Goal: Transaction & Acquisition: Purchase product/service

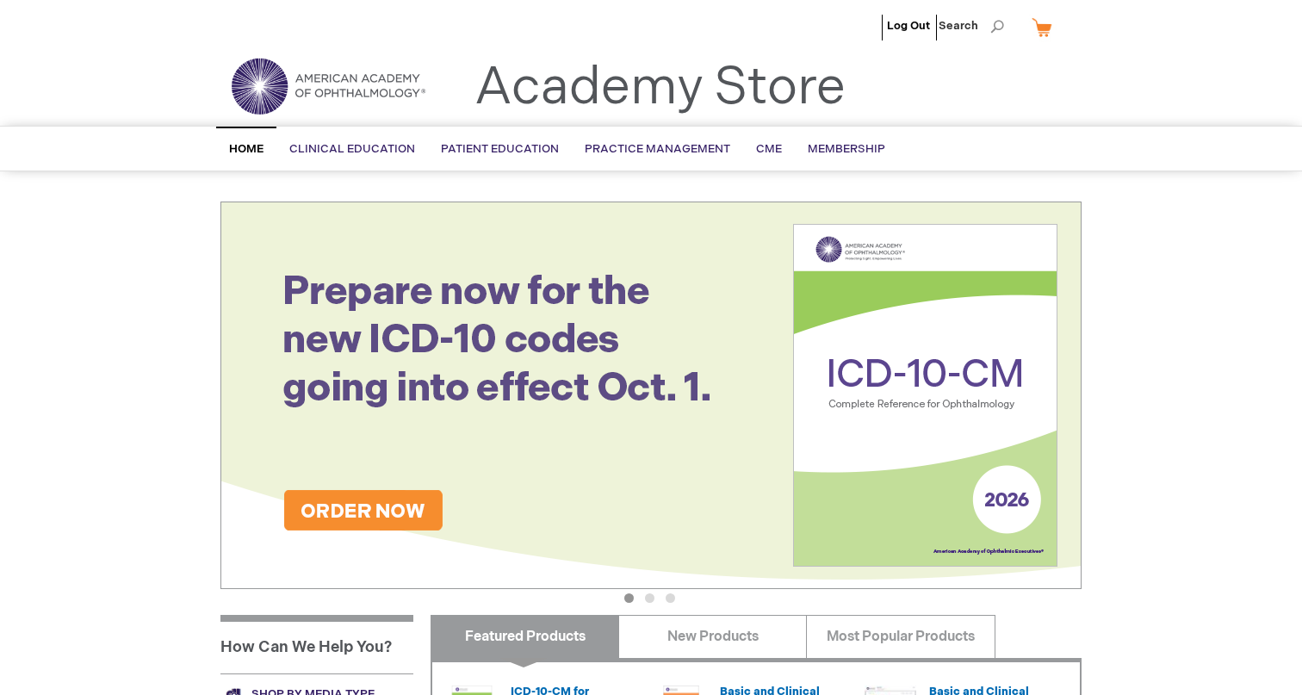
click at [836, 371] on img at bounding box center [650, 396] width 861 height 388
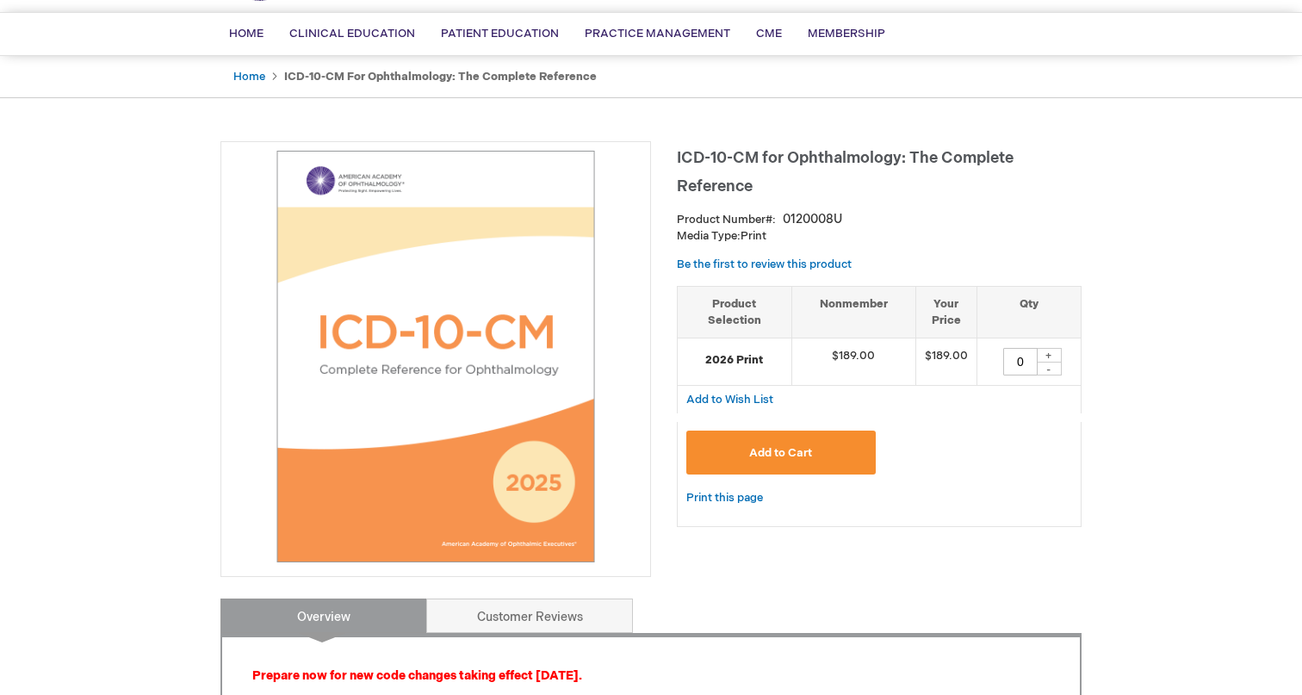
scroll to position [115, 0]
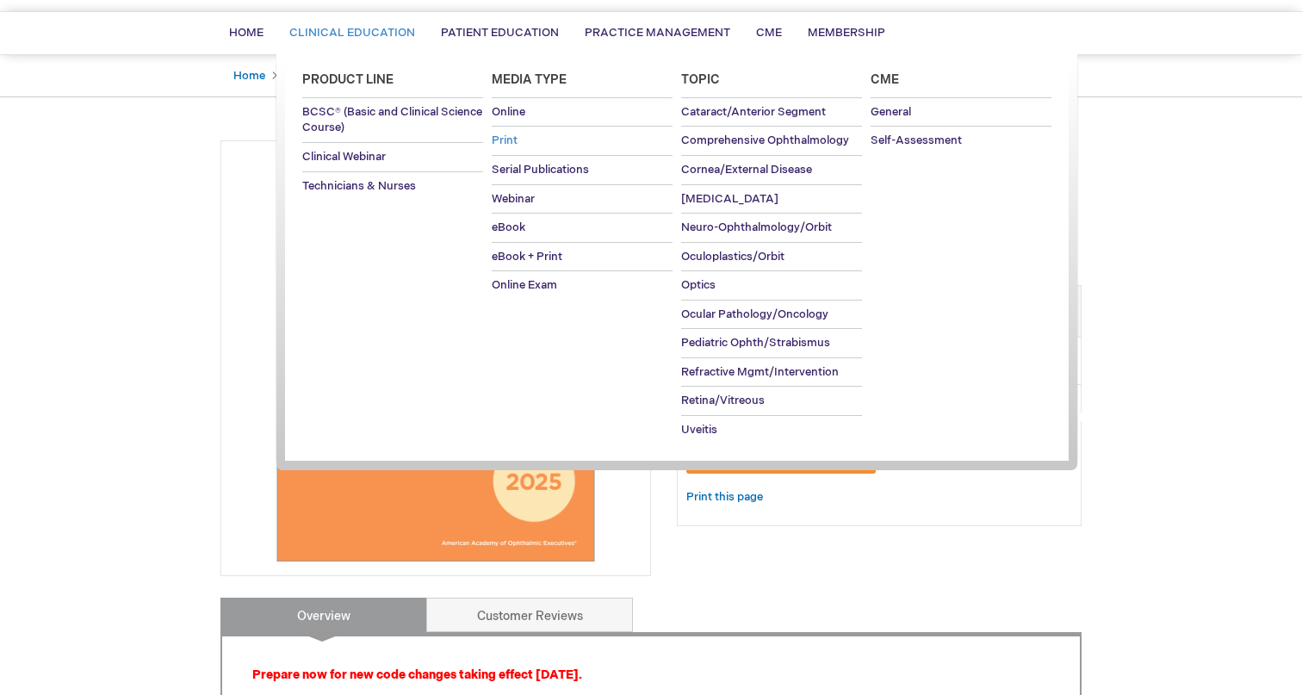
click at [513, 138] on span "Print" at bounding box center [505, 140] width 26 height 14
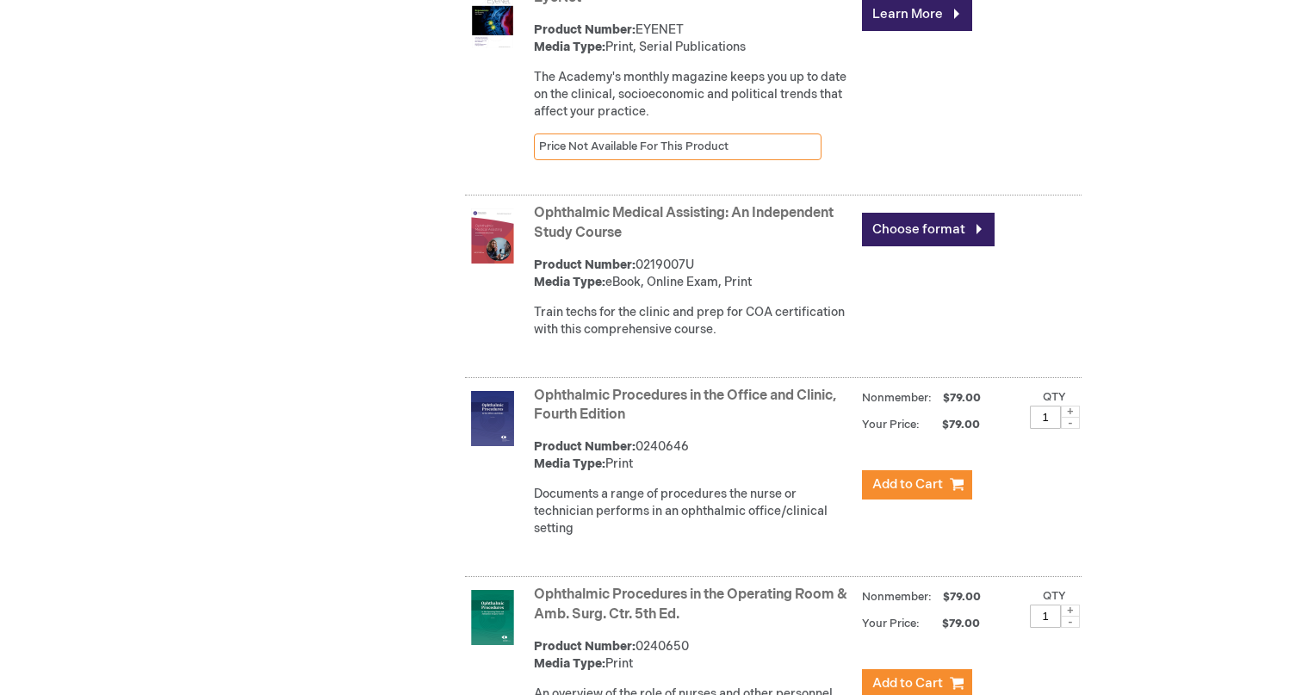
scroll to position [4170, 0]
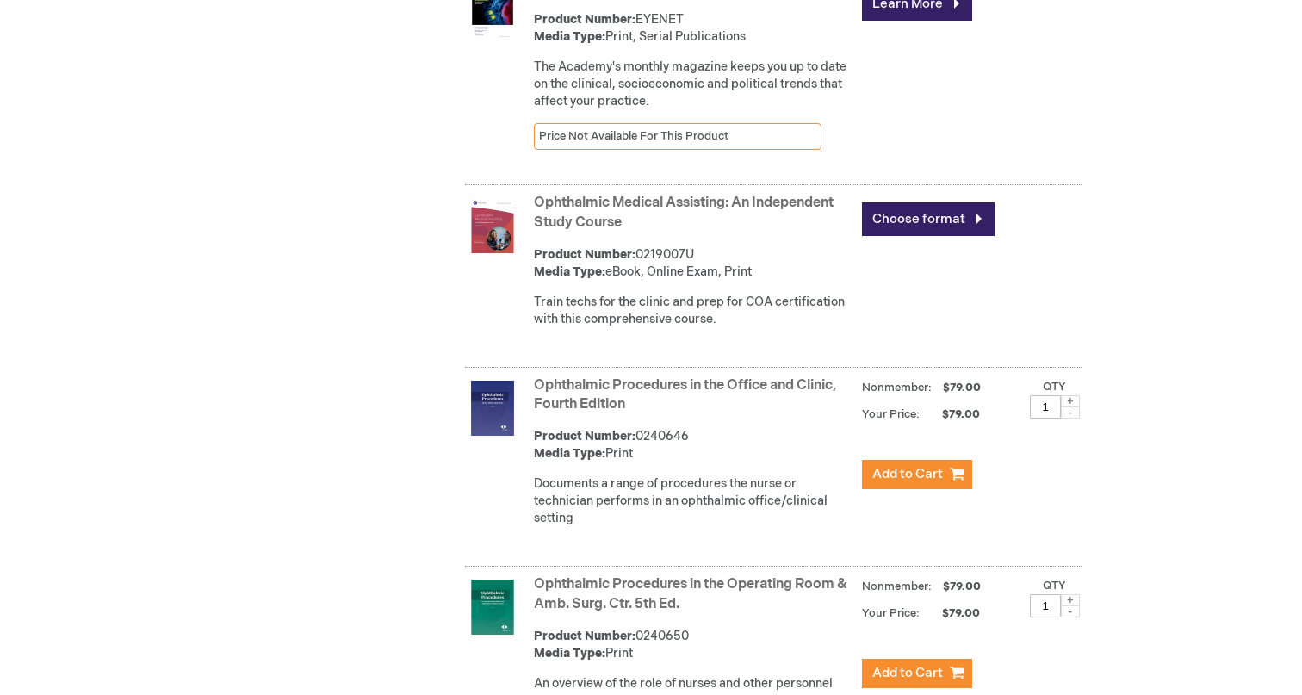
click at [645, 231] on link "Ophthalmic Medical Assisting: An Independent Study Course" at bounding box center [684, 213] width 300 height 36
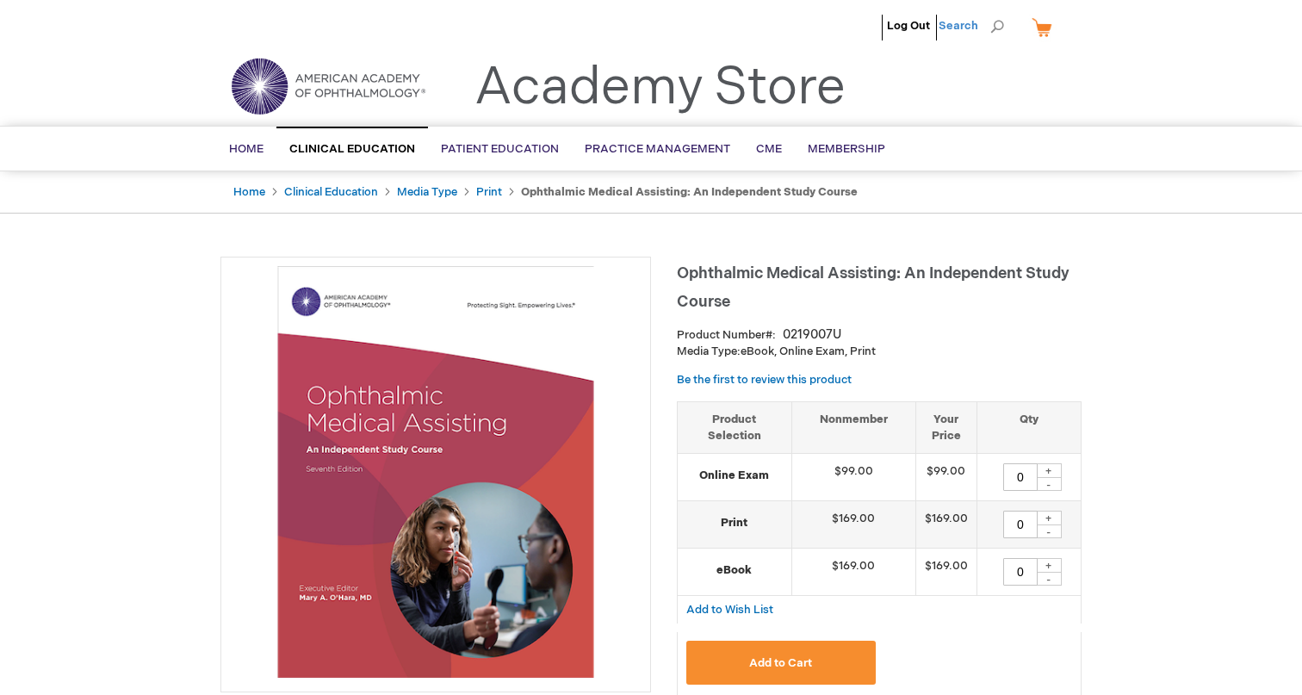
click at [993, 28] on span "Search" at bounding box center [971, 26] width 65 height 34
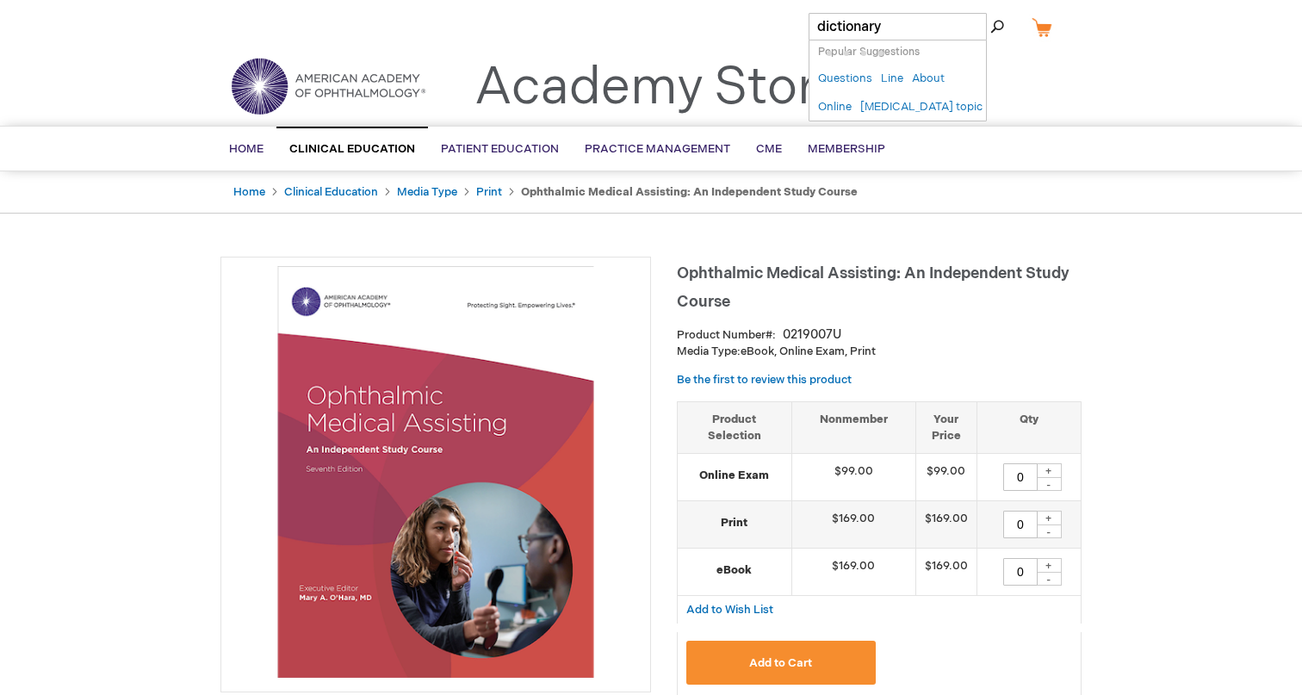
type input "dictionary"
click at [990, 13] on button "Search" at bounding box center [997, 27] width 14 height 28
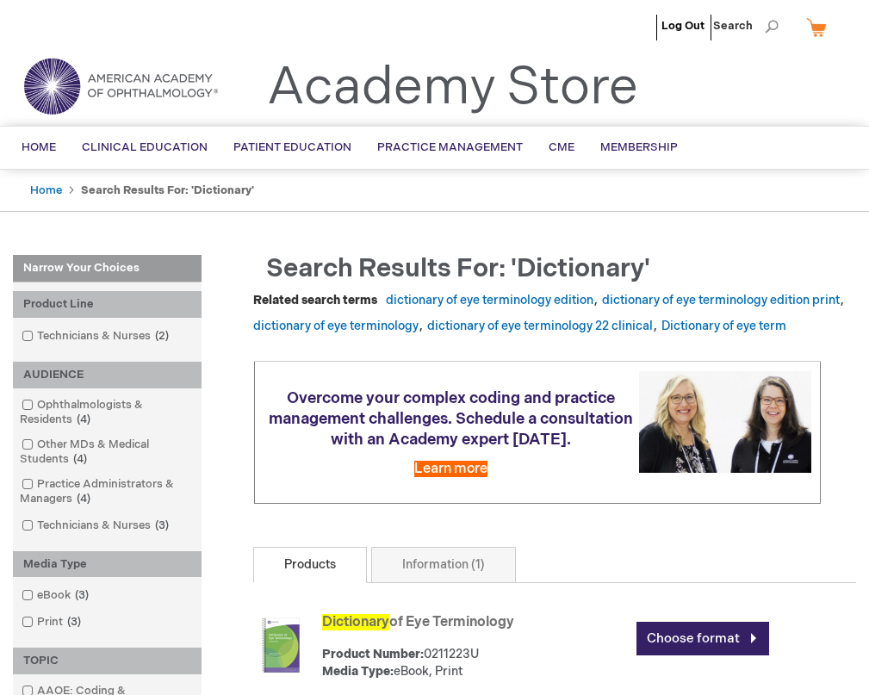
click at [690, 15] on li "Log Out" at bounding box center [683, 26] width 52 height 52
click at [688, 26] on link "Log Out" at bounding box center [682, 26] width 43 height 14
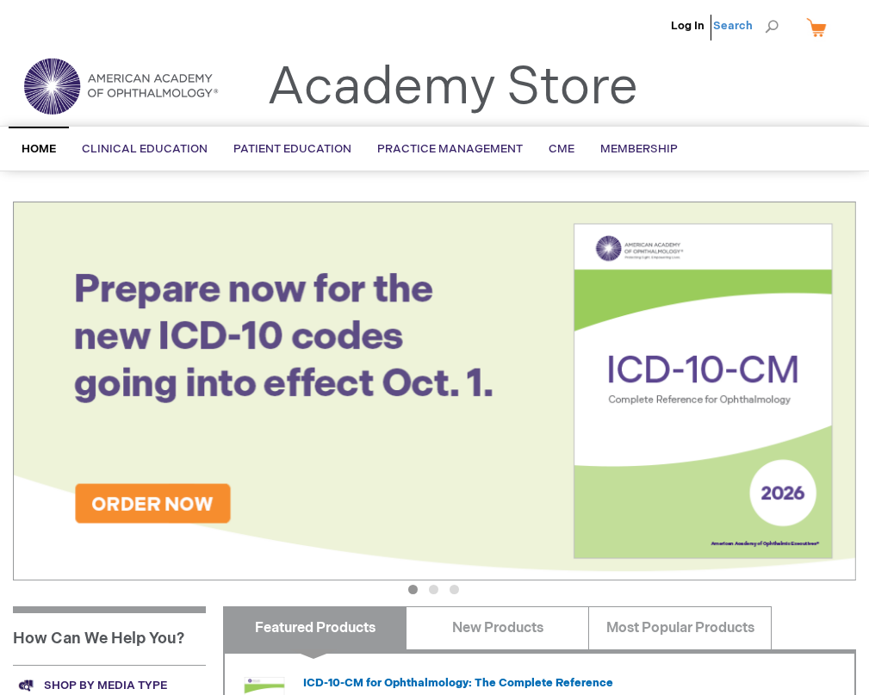
click at [731, 22] on span "Search" at bounding box center [745, 26] width 65 height 34
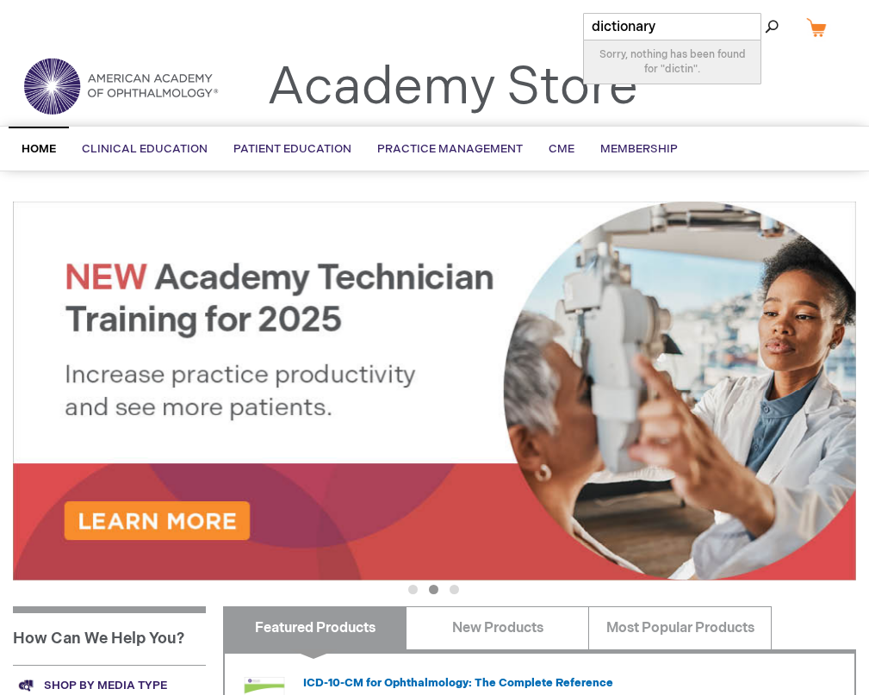
type input "dictionary"
click at [765, 13] on button "Search" at bounding box center [772, 27] width 14 height 28
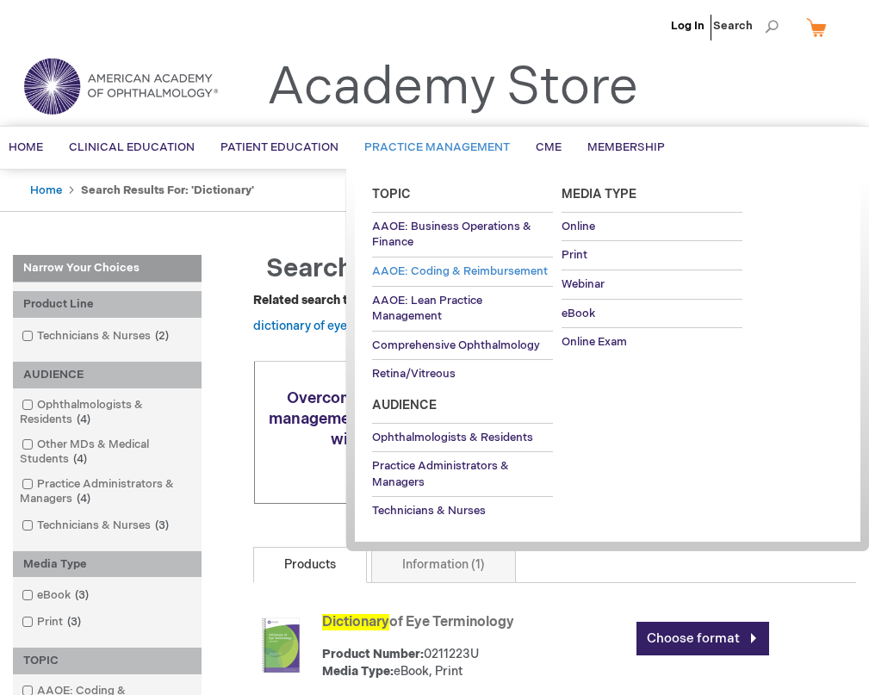
click at [408, 272] on span "AAOE: Coding & Reimbursement" at bounding box center [460, 271] width 176 height 14
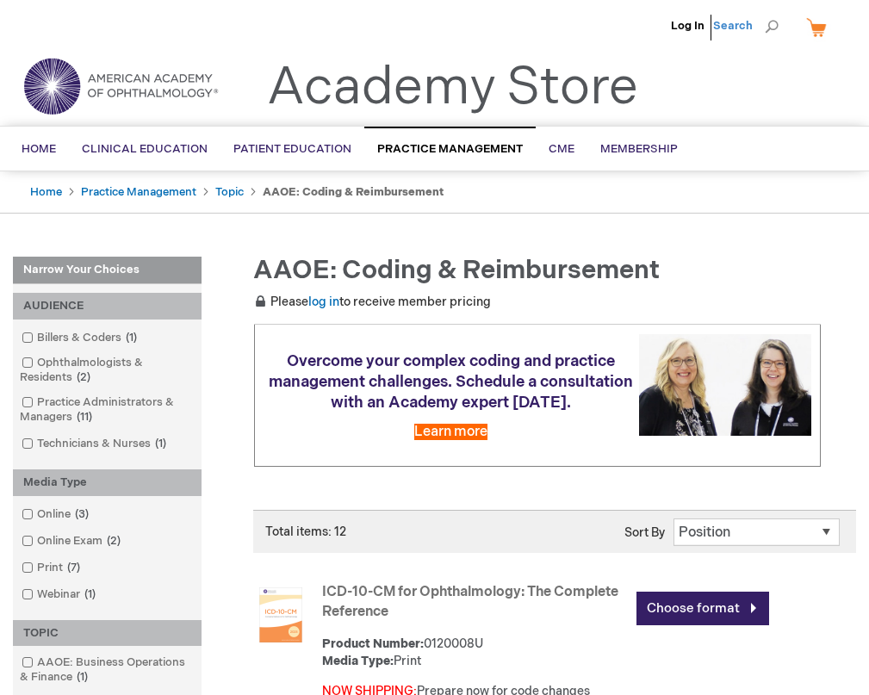
click at [754, 37] on span "Search" at bounding box center [745, 26] width 65 height 34
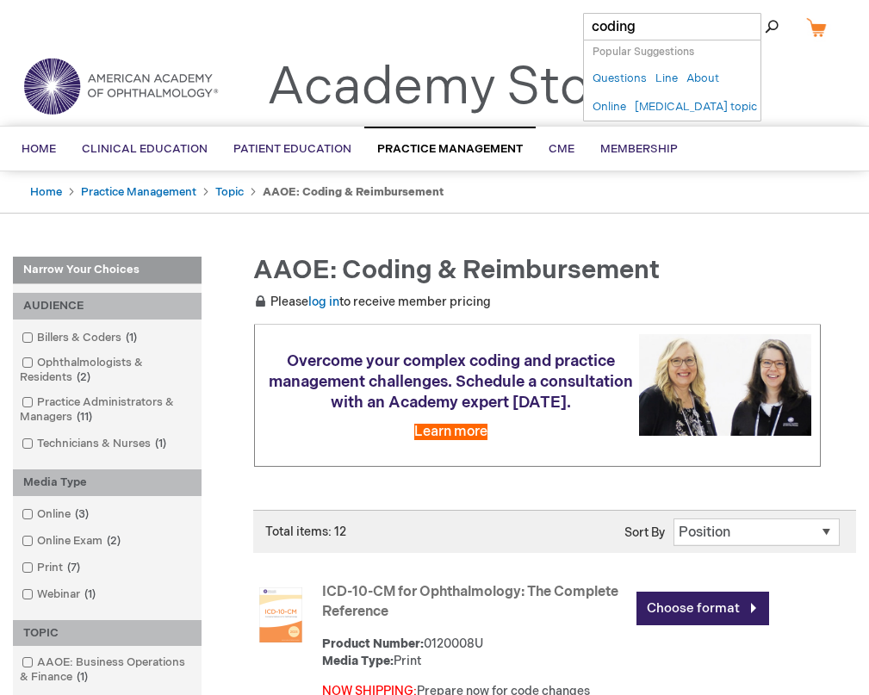
type input "coding"
click at [765, 13] on button "Search" at bounding box center [772, 27] width 14 height 28
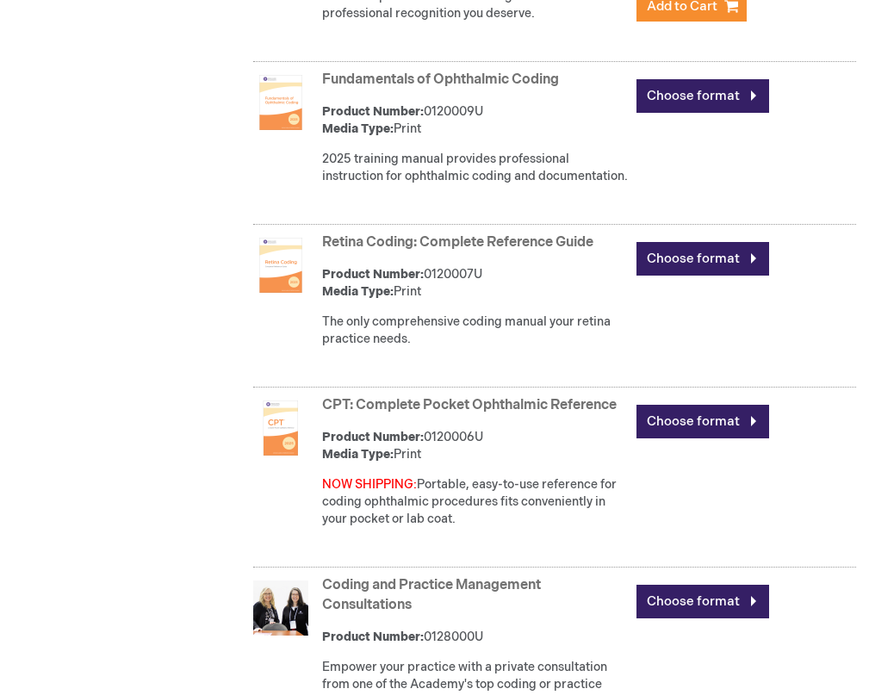
scroll to position [1205, 0]
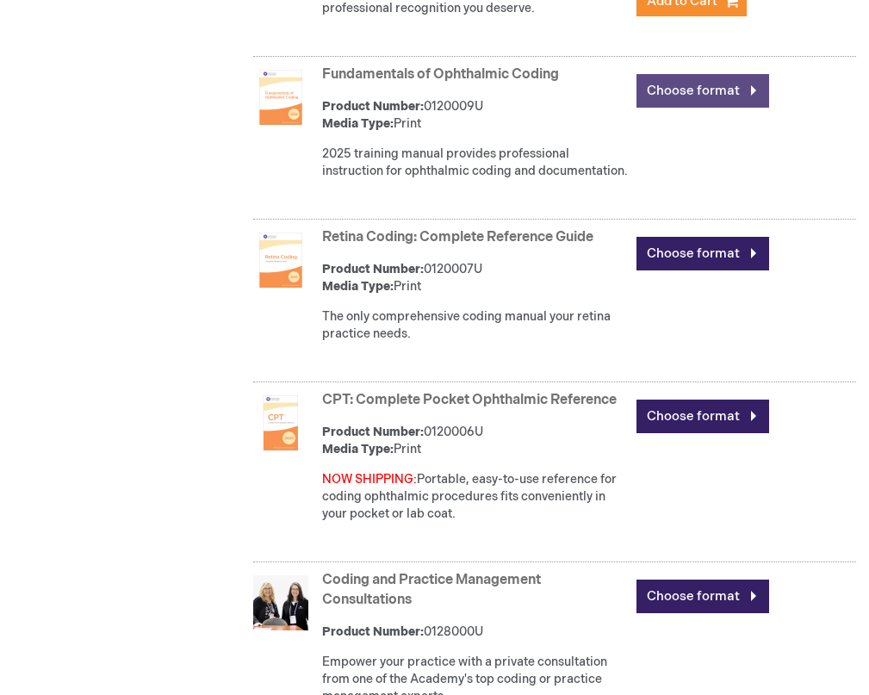
click at [657, 83] on link "Choose format" at bounding box center [702, 91] width 133 height 34
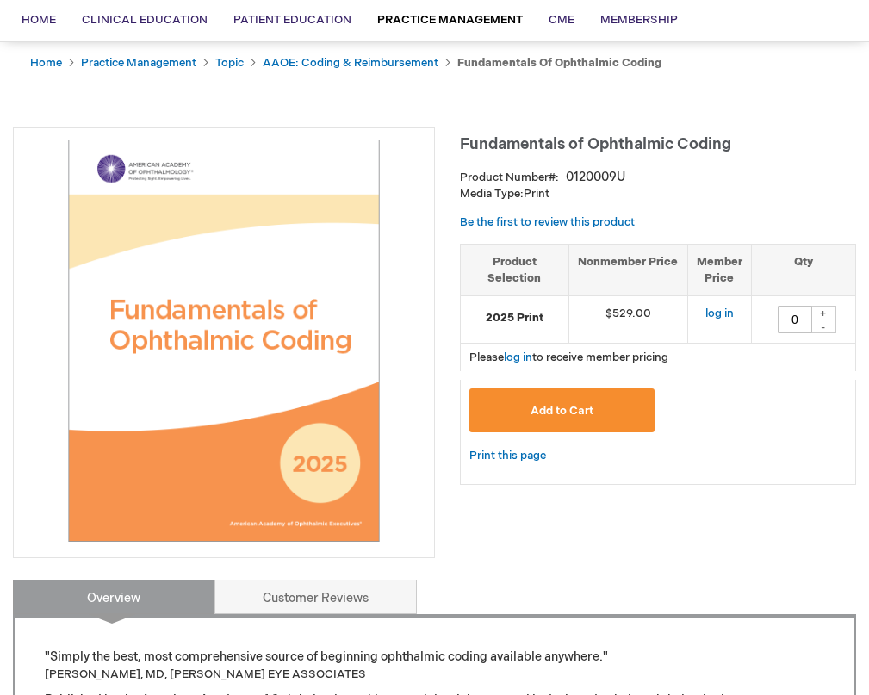
scroll to position [160, 0]
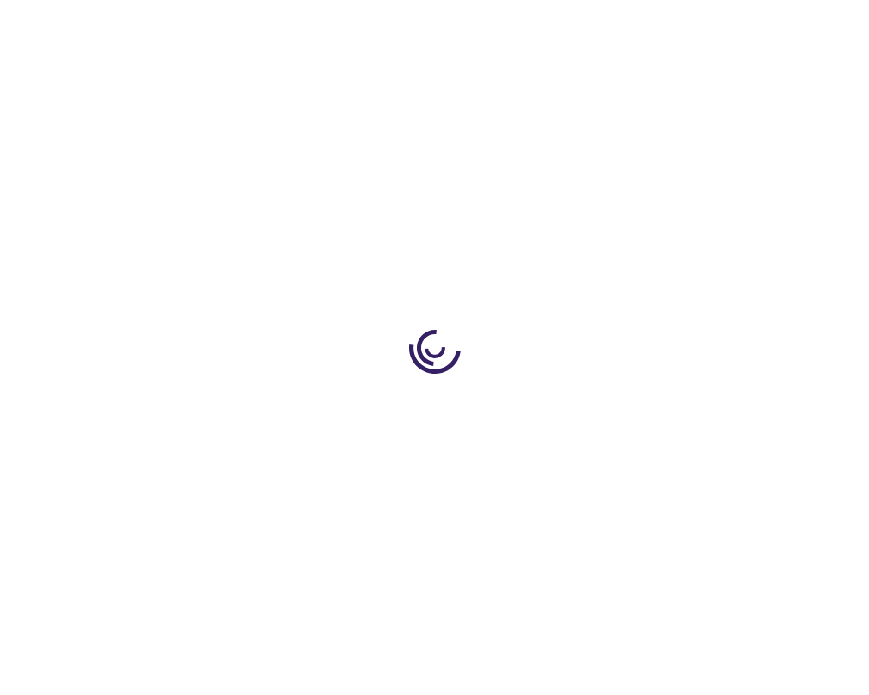
scroll to position [1203, 0]
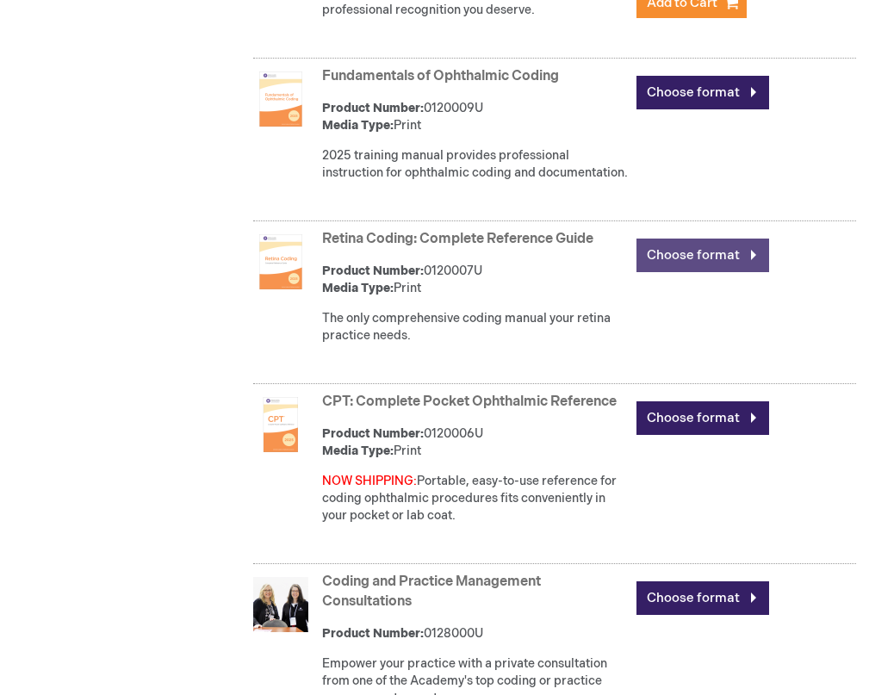
click at [694, 270] on link "Choose format" at bounding box center [702, 256] width 133 height 34
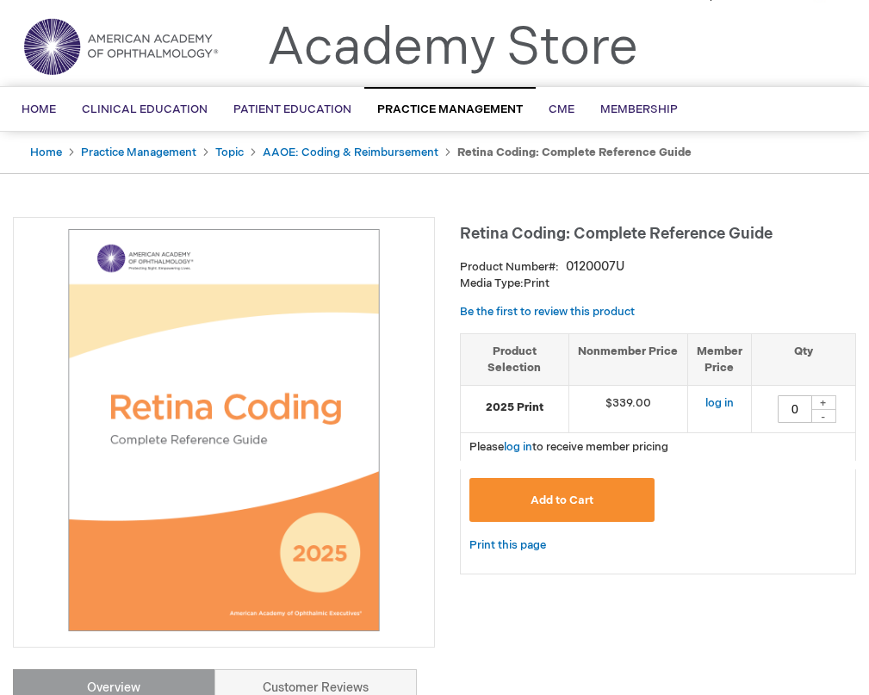
scroll to position [68, 0]
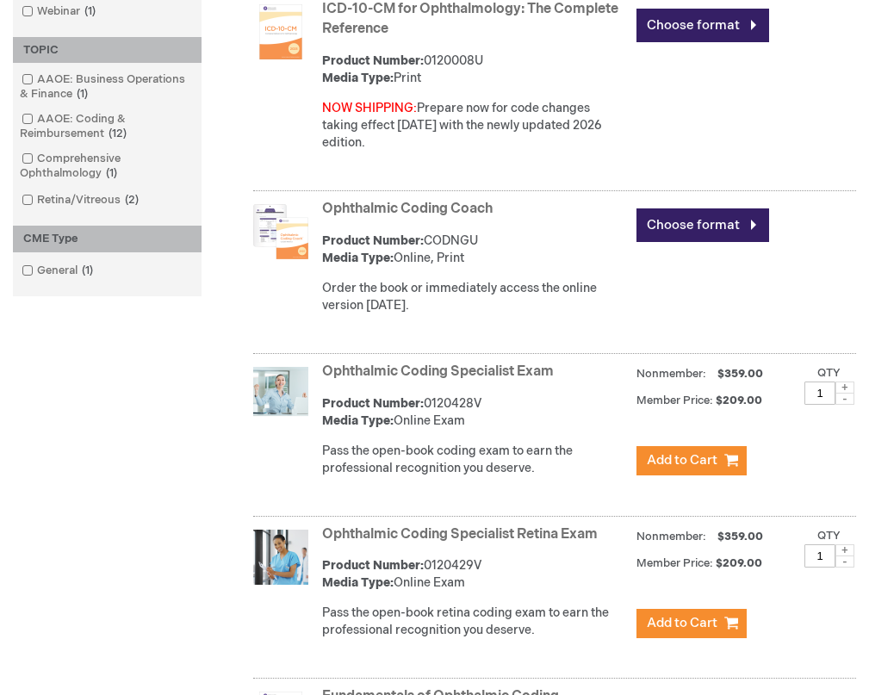
scroll to position [589, 0]
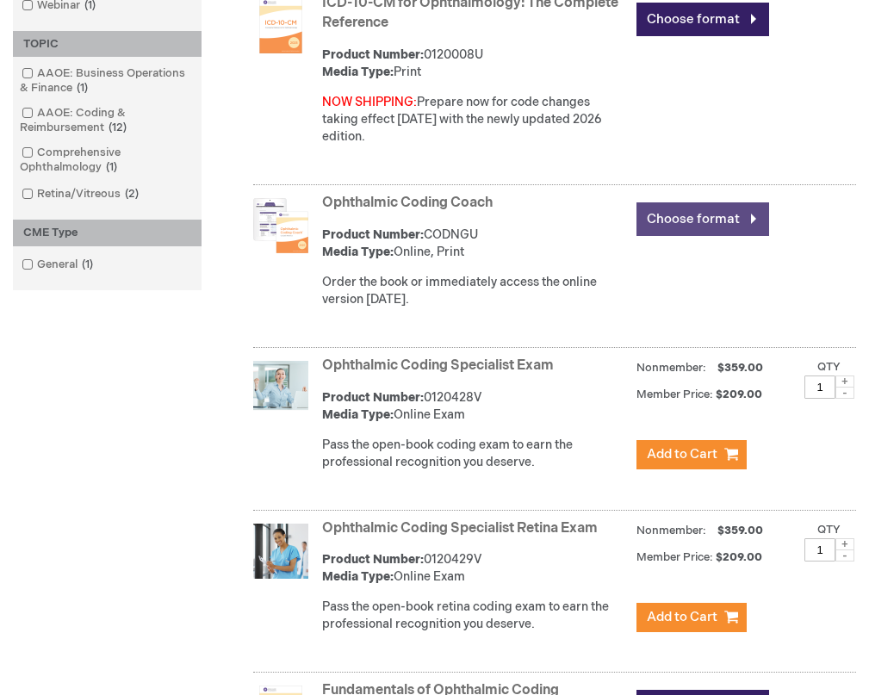
click at [687, 225] on link "Choose format" at bounding box center [702, 219] width 133 height 34
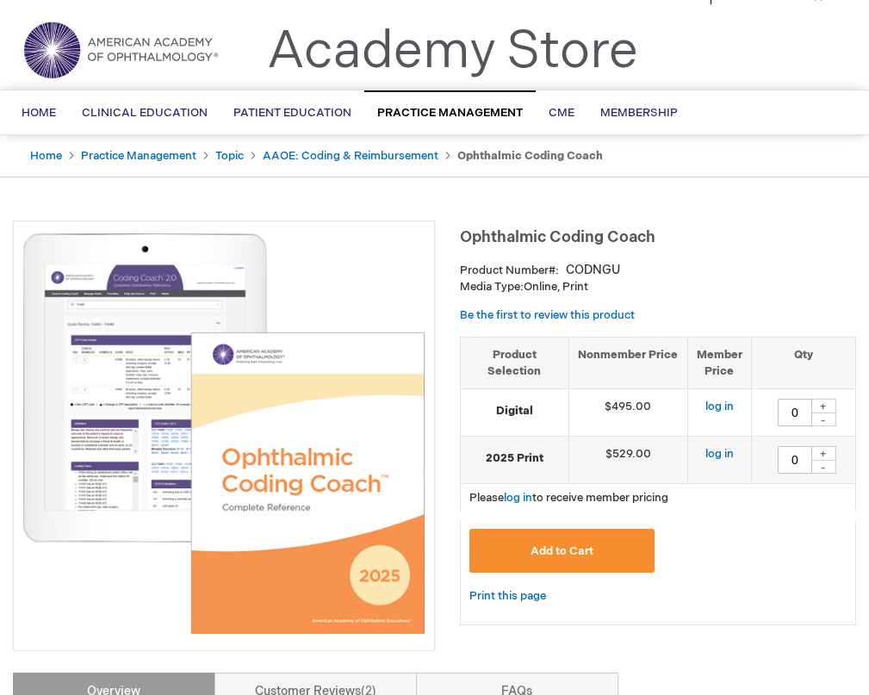
scroll to position [37, 0]
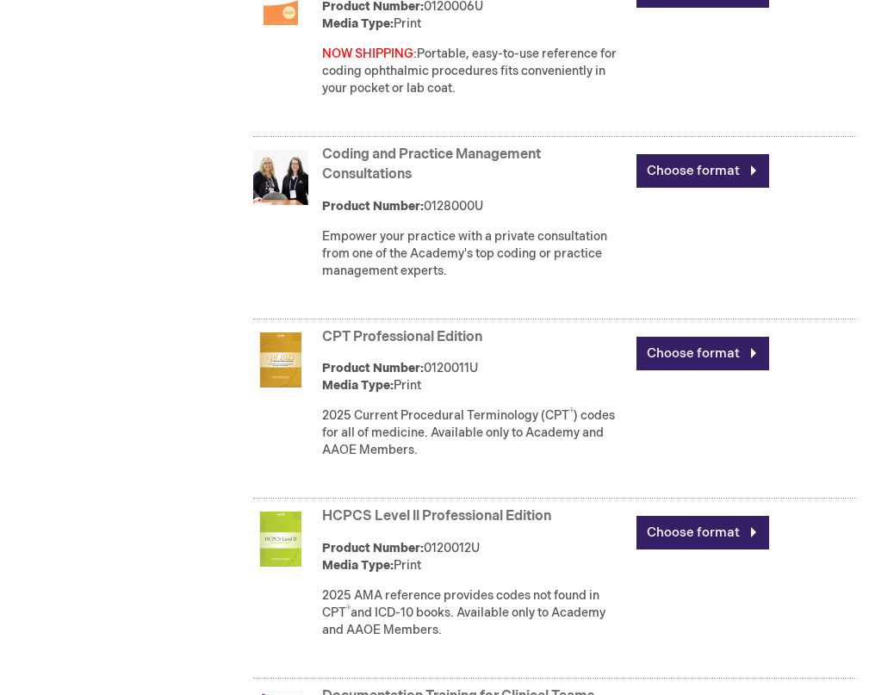
scroll to position [1635, 0]
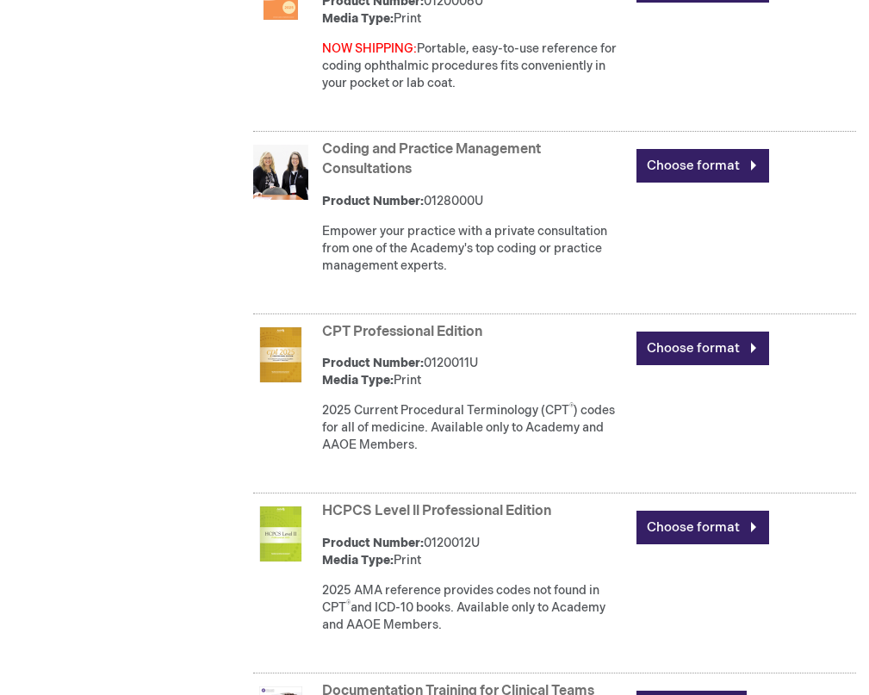
click at [379, 340] on link "CPT Professional Edition" at bounding box center [402, 332] width 160 height 16
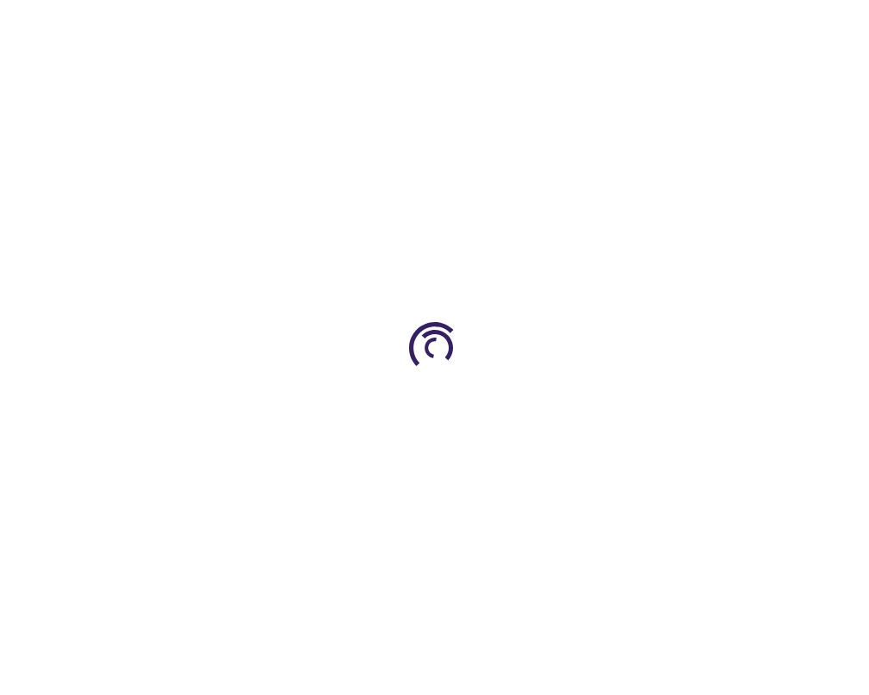
type input "0"
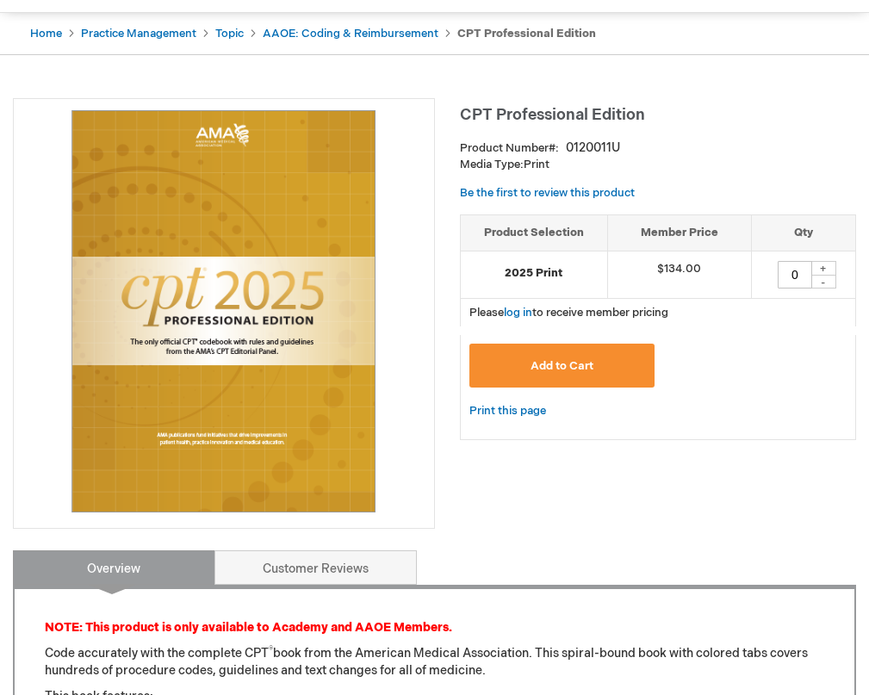
scroll to position [160, 0]
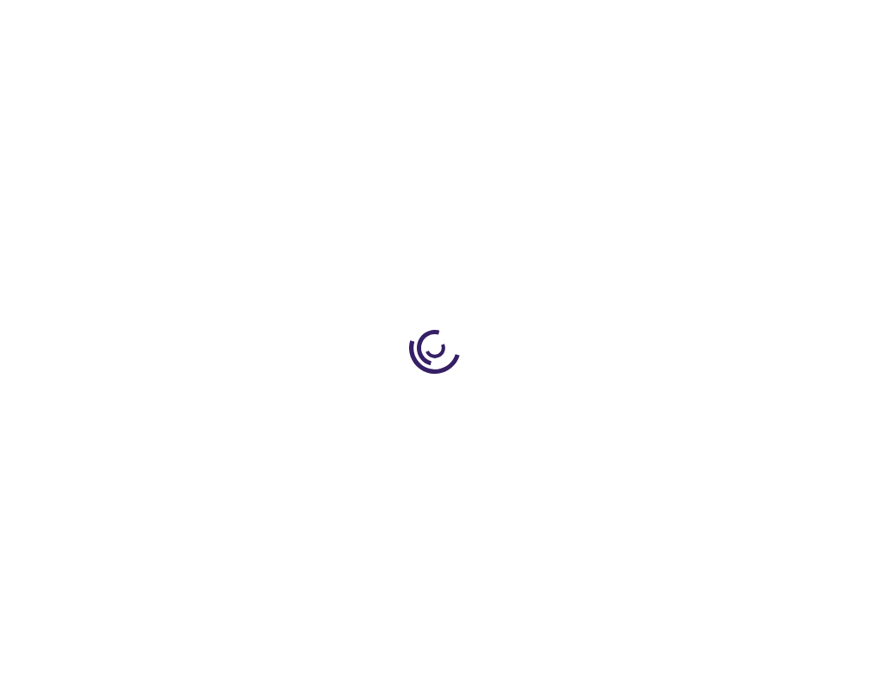
type input "0"
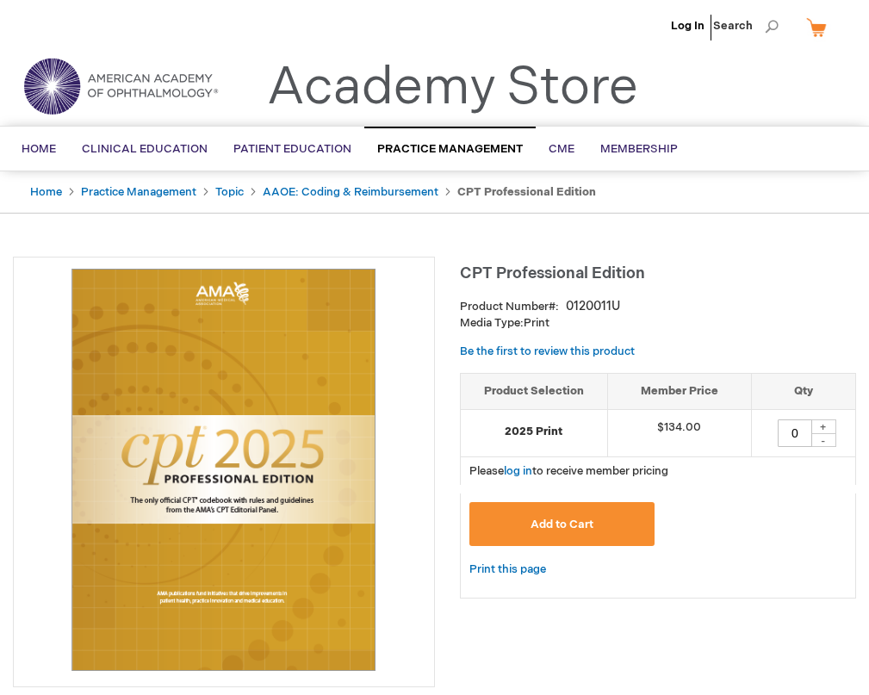
scroll to position [2, 0]
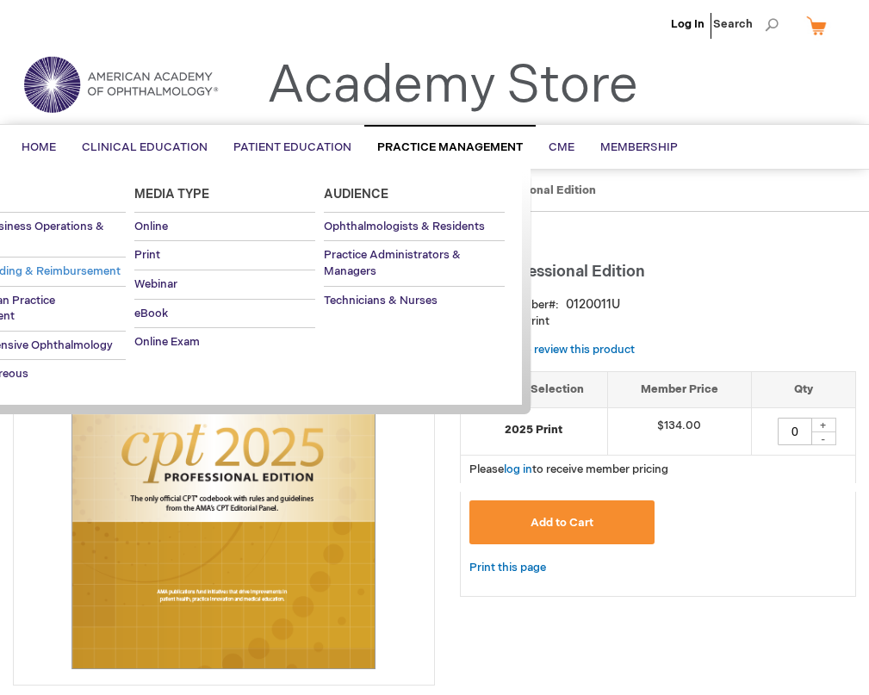
click at [82, 264] on link "AAOE: Coding & Reimbursement" at bounding box center [35, 272] width 181 height 28
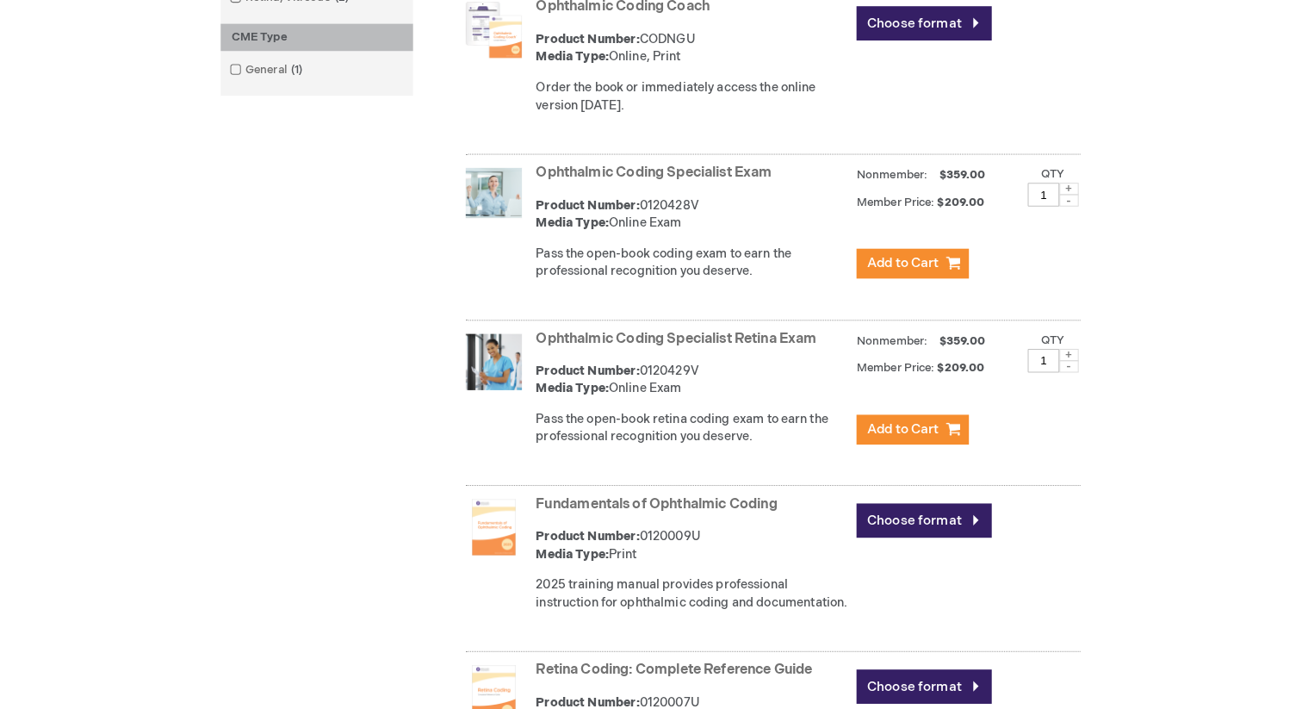
scroll to position [789, 0]
